Goal: Task Accomplishment & Management: Manage account settings

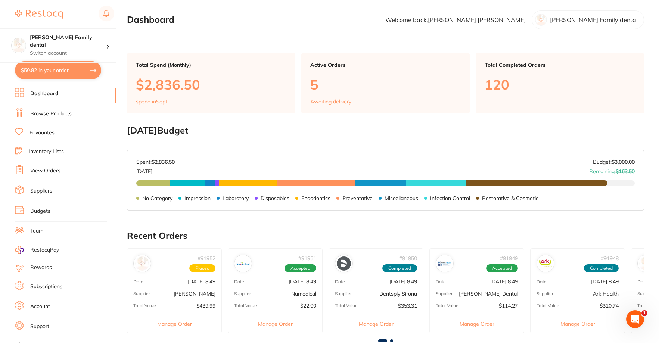
click at [43, 112] on link "Browse Products" at bounding box center [50, 113] width 41 height 7
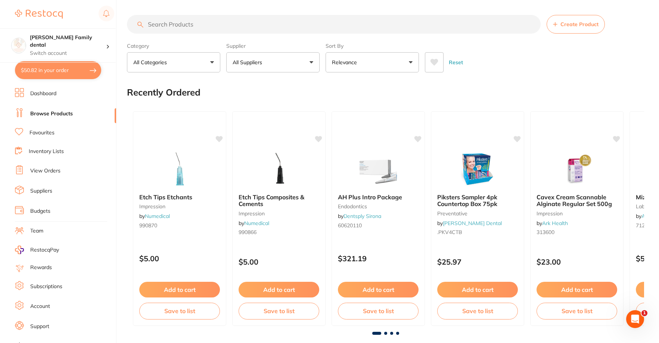
click at [41, 170] on link "View Orders" at bounding box center [45, 170] width 30 height 7
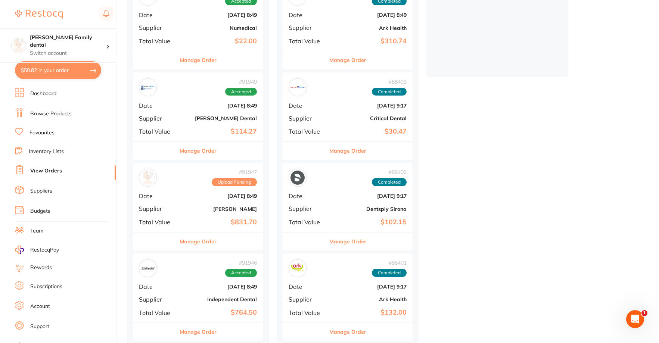
scroll to position [261, 0]
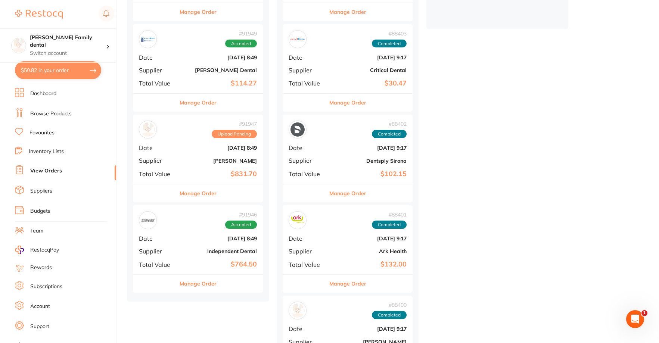
click at [193, 160] on b "[PERSON_NAME]" at bounding box center [219, 161] width 75 height 6
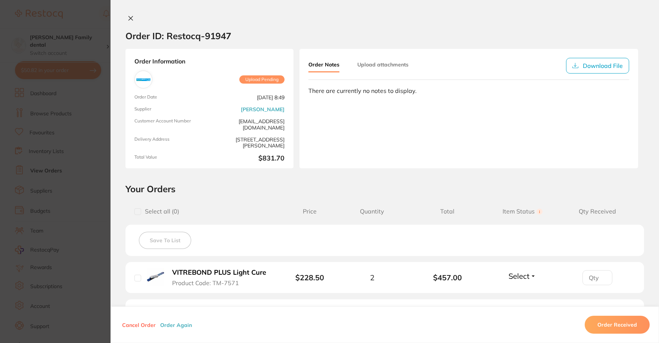
click at [256, 81] on span "Upload Pending" at bounding box center [261, 79] width 45 height 8
click at [133, 13] on div "Order ID: Restocq- 91947 Order Information Upload Pending Order Date [DATE] 8:4…" at bounding box center [385, 171] width 549 height 343
click at [132, 16] on button at bounding box center [131, 19] width 10 height 8
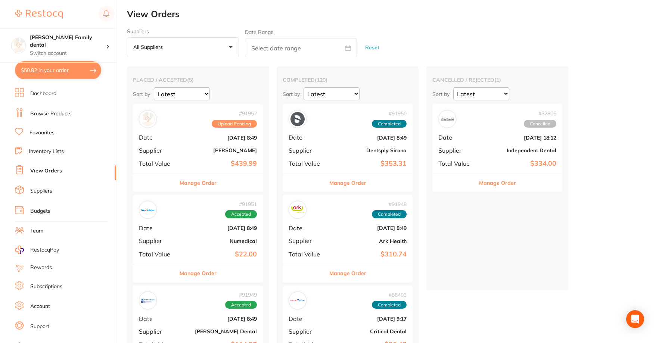
click at [205, 214] on div "# 91951 Accepted" at bounding box center [198, 210] width 118 height 18
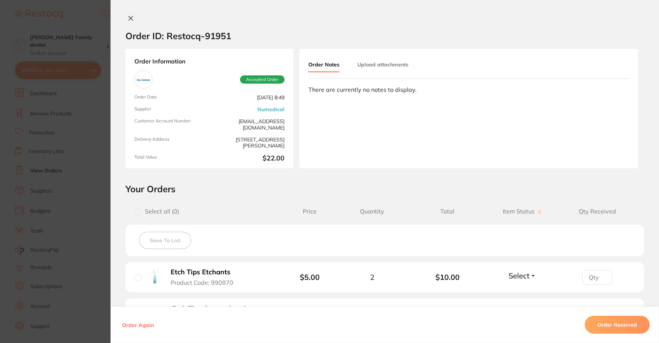
click at [128, 19] on icon at bounding box center [131, 18] width 6 height 6
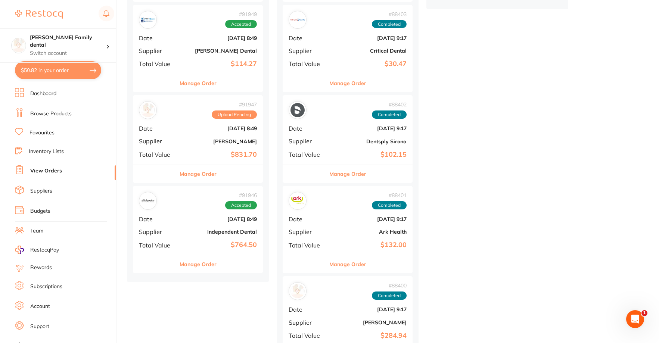
scroll to position [299, 0]
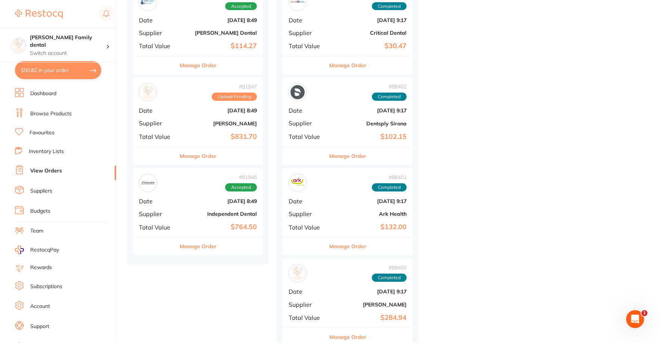
click at [204, 207] on div "# 91946 Accepted Date [DATE] 8:49 Supplier Independent Dental Total Value $764.…" at bounding box center [198, 202] width 130 height 69
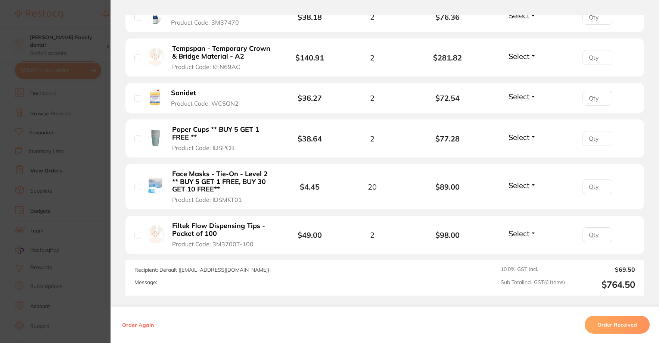
scroll to position [250, 0]
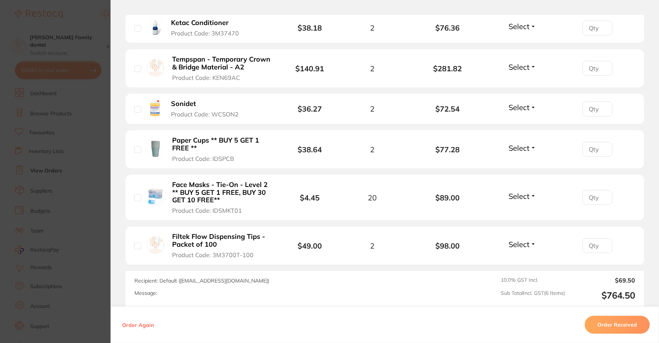
click at [231, 240] on b "Filtek Flow Dispensing Tips - Packet of 100" at bounding box center [221, 240] width 99 height 15
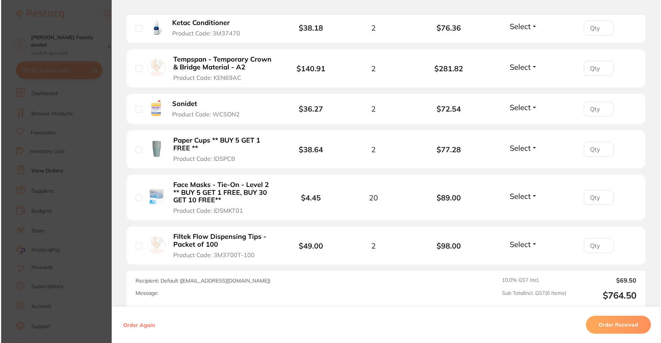
scroll to position [0, 0]
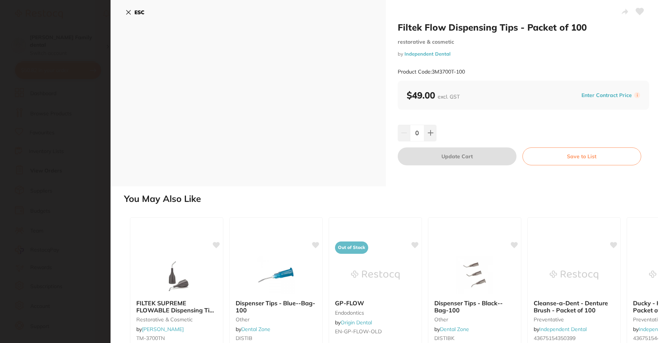
click at [131, 10] on icon at bounding box center [129, 12] width 6 height 6
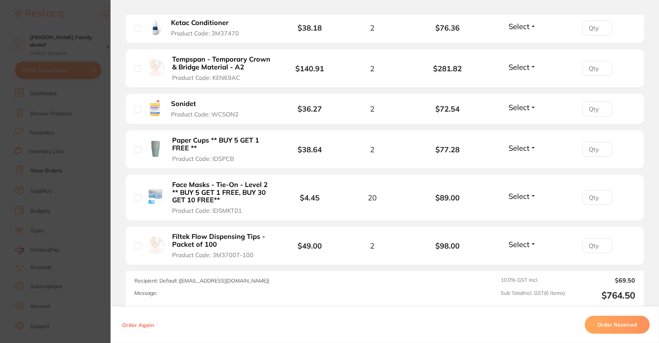
click at [137, 246] on input "checkbox" at bounding box center [137, 246] width 7 height 7
checkbox input "true"
click at [134, 198] on input "checkbox" at bounding box center [137, 198] width 7 height 7
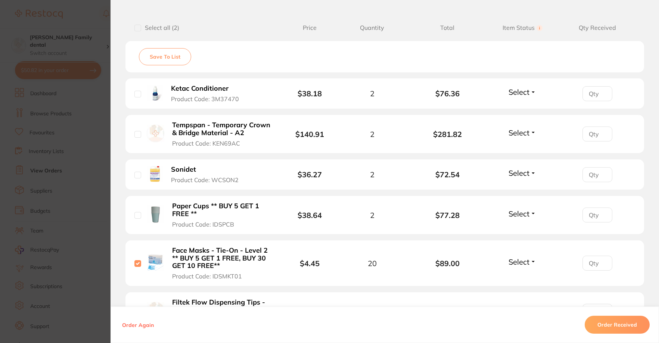
scroll to position [175, 0]
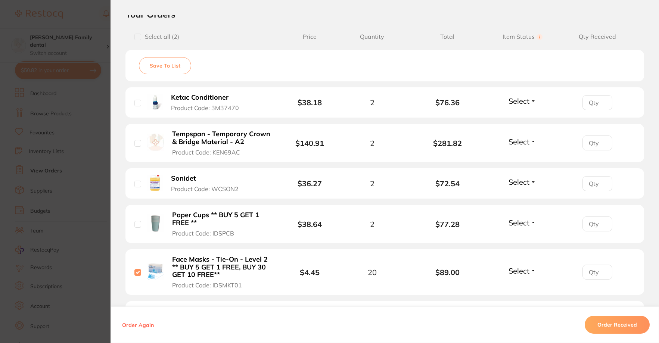
click at [135, 271] on input "checkbox" at bounding box center [137, 272] width 7 height 7
checkbox input "false"
click at [587, 103] on input "number" at bounding box center [598, 102] width 30 height 15
click at [137, 102] on input "checkbox" at bounding box center [137, 103] width 7 height 7
checkbox input "true"
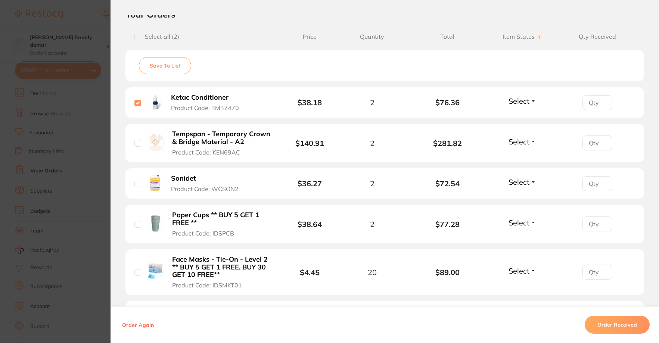
click at [591, 101] on input "number" at bounding box center [598, 102] width 30 height 15
type input "2"
click at [617, 90] on li "Ketac Conditioner Product Code: 3M37470 $38.18 2 $76.36 Select Received Back Or…" at bounding box center [385, 102] width 519 height 31
click at [526, 95] on li "Ketac Conditioner Product Code: 3M37470 $38.18 2 $76.36 Select Received Back Or…" at bounding box center [385, 102] width 519 height 31
click at [526, 102] on span "Select" at bounding box center [519, 100] width 21 height 9
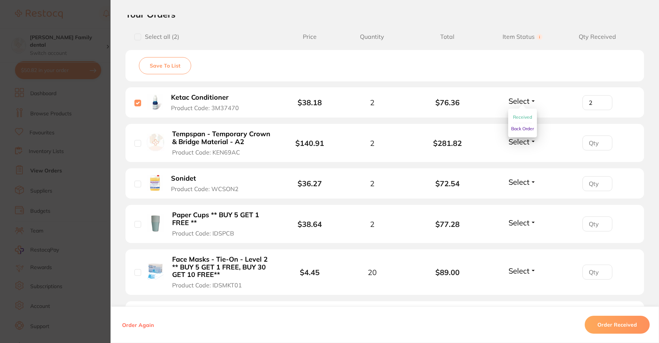
click at [524, 120] on span "Received" at bounding box center [522, 117] width 19 height 6
click at [520, 186] on span "Select" at bounding box center [519, 181] width 21 height 9
click at [518, 200] on span "Received" at bounding box center [522, 198] width 19 height 6
click at [519, 222] on span "Select" at bounding box center [519, 222] width 21 height 9
click at [520, 238] on span "Received" at bounding box center [522, 239] width 19 height 6
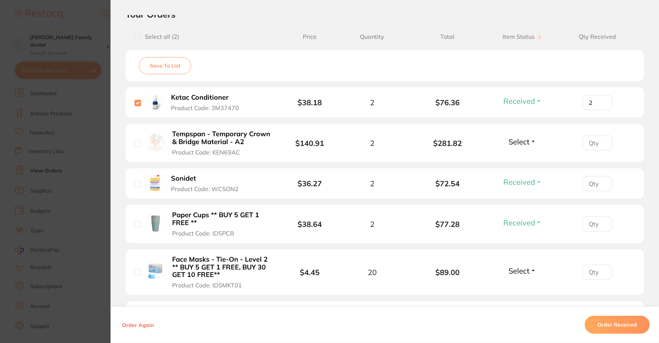
click at [523, 269] on span "Select" at bounding box center [519, 270] width 21 height 9
click at [517, 288] on li "Face Masks - Tie-On - Level 2 ** BUY 5 GET 1 FREE, BUY 30 GET 10 FREE** Product…" at bounding box center [385, 273] width 519 height 46
click at [521, 271] on span "Select" at bounding box center [519, 270] width 21 height 9
click at [521, 285] on span "Received" at bounding box center [522, 287] width 19 height 6
click at [596, 273] on input "number" at bounding box center [598, 272] width 30 height 15
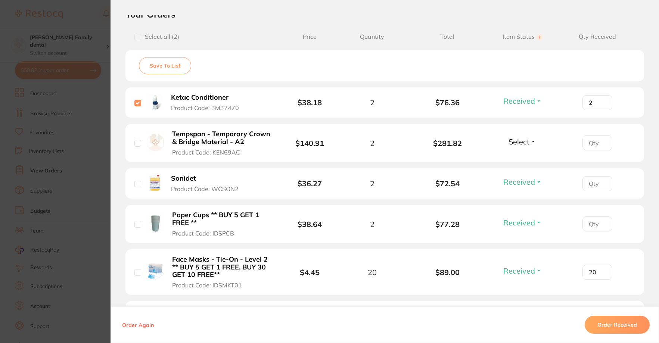
type input "20"
click at [600, 219] on input "number" at bounding box center [598, 224] width 30 height 15
type input "2"
click at [589, 182] on input "number" at bounding box center [598, 183] width 30 height 15
type input "2"
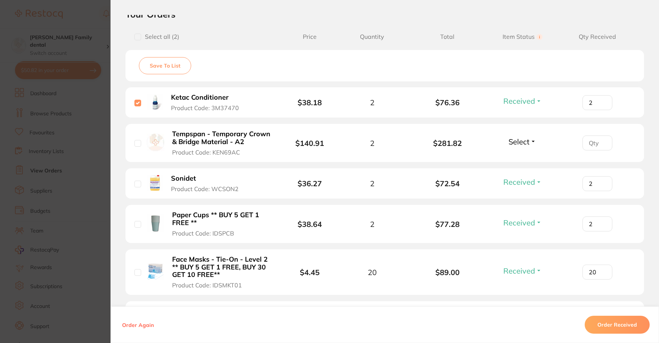
click at [498, 48] on div "Select all ( 2 ) Price Quantity Total Item Status You can use this feature to t…" at bounding box center [385, 204] width 519 height 354
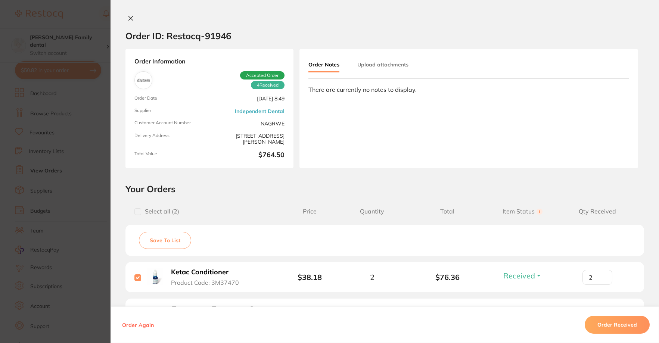
click at [130, 15] on icon at bounding box center [131, 18] width 6 height 6
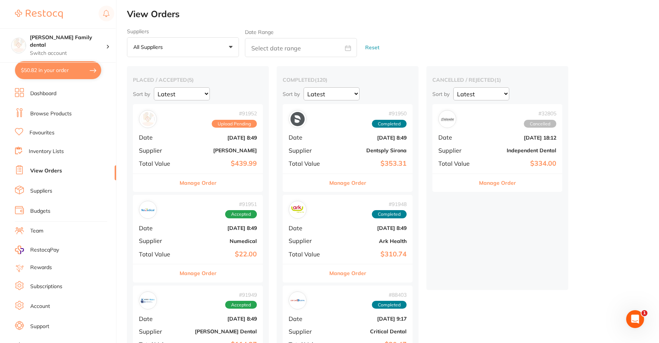
click at [203, 161] on b "$439.99" at bounding box center [219, 164] width 75 height 8
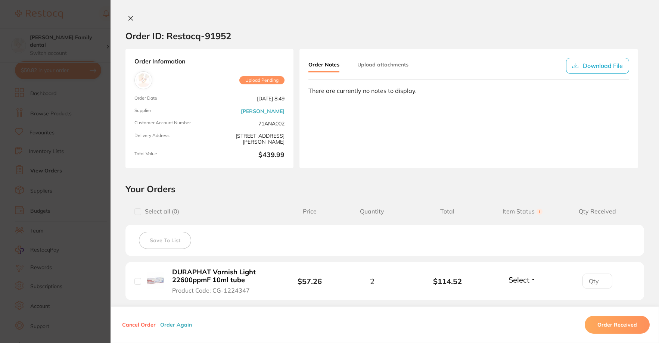
click at [128, 18] on icon at bounding box center [131, 18] width 6 height 6
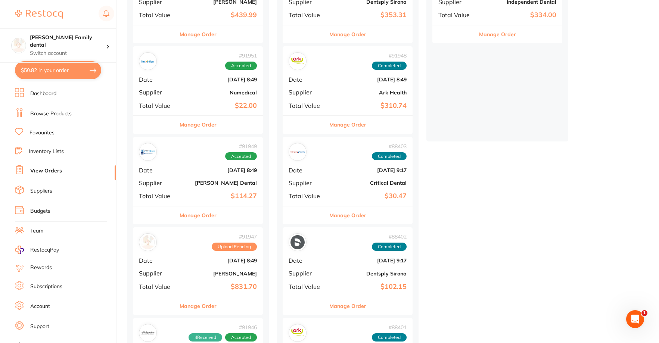
scroll to position [149, 0]
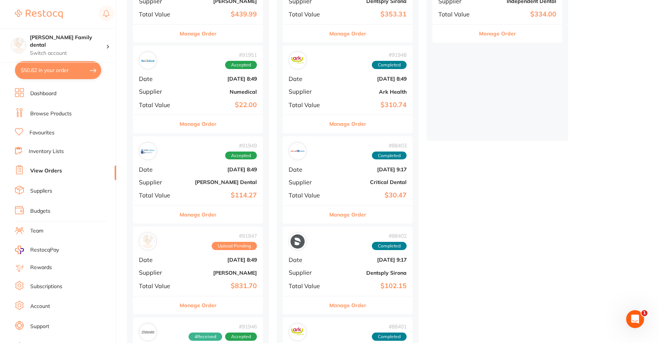
click at [204, 188] on div "# 91949 Accepted Date [DATE] 8:49 Supplier [PERSON_NAME] Dental Total Value $11…" at bounding box center [198, 170] width 130 height 69
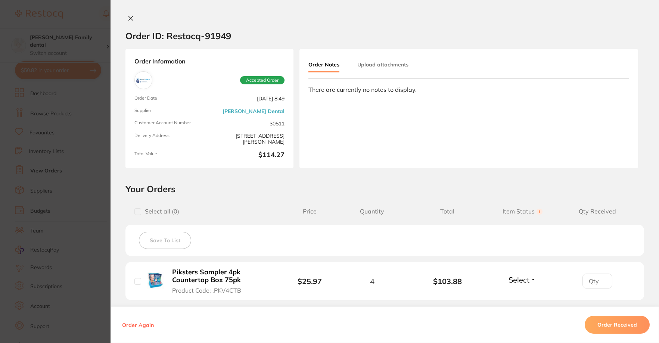
click at [128, 21] on icon at bounding box center [131, 18] width 6 height 6
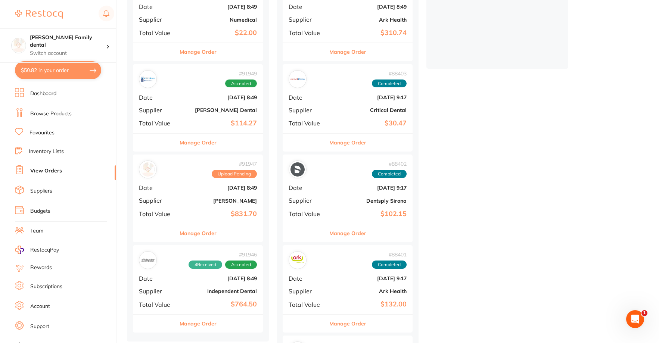
scroll to position [224, 0]
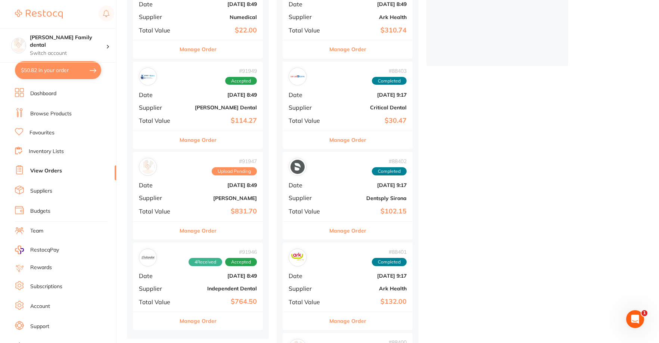
click at [207, 205] on div "# 91947 Upload Pending Date [DATE] 8:49 Supplier [PERSON_NAME] Total Value $831…" at bounding box center [198, 186] width 130 height 69
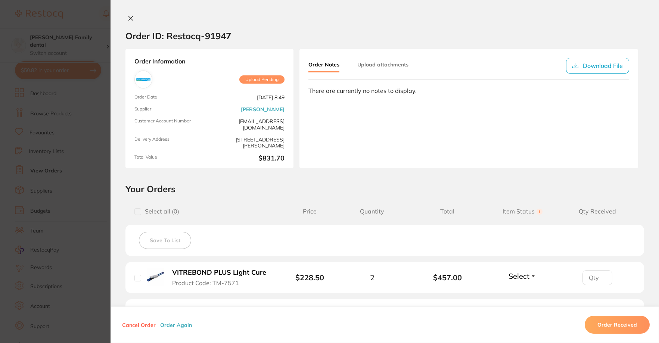
click at [127, 13] on div "Order ID: Restocq- 91947 Order Information Upload Pending Order Date [DATE] 8:4…" at bounding box center [385, 171] width 549 height 343
click at [129, 17] on icon at bounding box center [131, 18] width 4 height 4
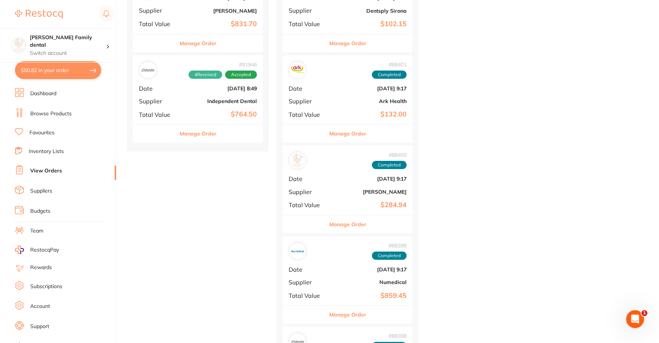
scroll to position [411, 0]
click at [167, 96] on div "# 91946 4 Received Accepted Date [DATE] 8:49 Supplier Independent Dental Total …" at bounding box center [198, 90] width 130 height 69
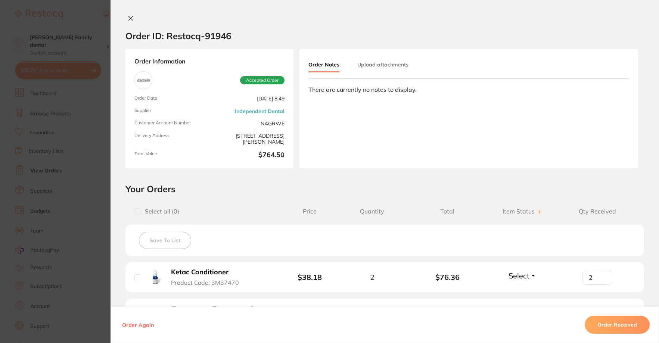
type input "2"
type input "20"
click at [131, 16] on icon at bounding box center [131, 18] width 4 height 4
